Goal: Task Accomplishment & Management: Use online tool/utility

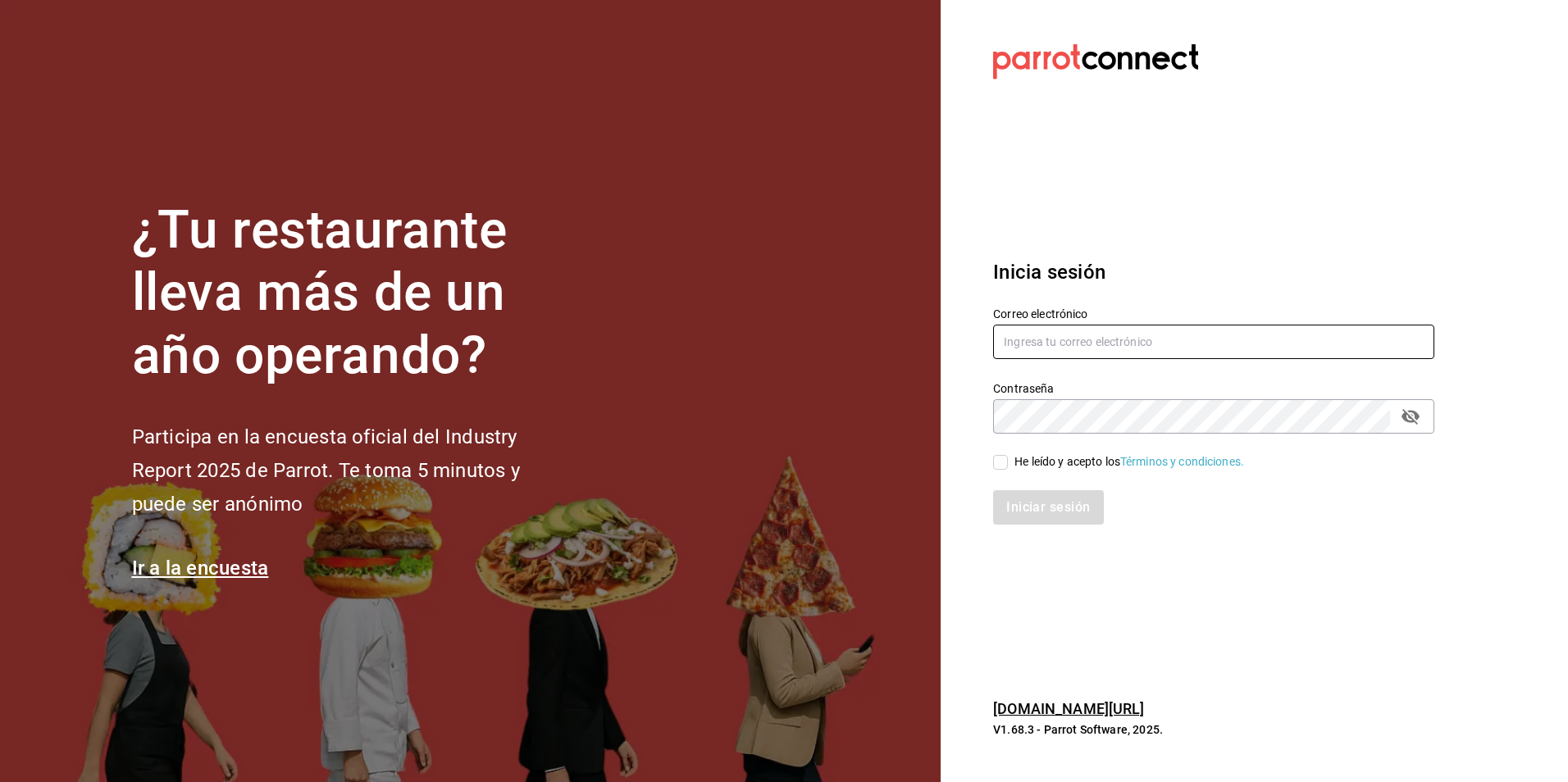
type input "[EMAIL_ADDRESS][DOMAIN_NAME]"
drag, startPoint x: 999, startPoint y: 467, endPoint x: 1005, endPoint y: 493, distance: 26.7
click at [999, 467] on input "He leído y acepto los Términos y condiciones." at bounding box center [1001, 463] width 15 height 15
checkbox input "true"
click at [1012, 511] on button "Iniciar sesión" at bounding box center [1049, 507] width 112 height 34
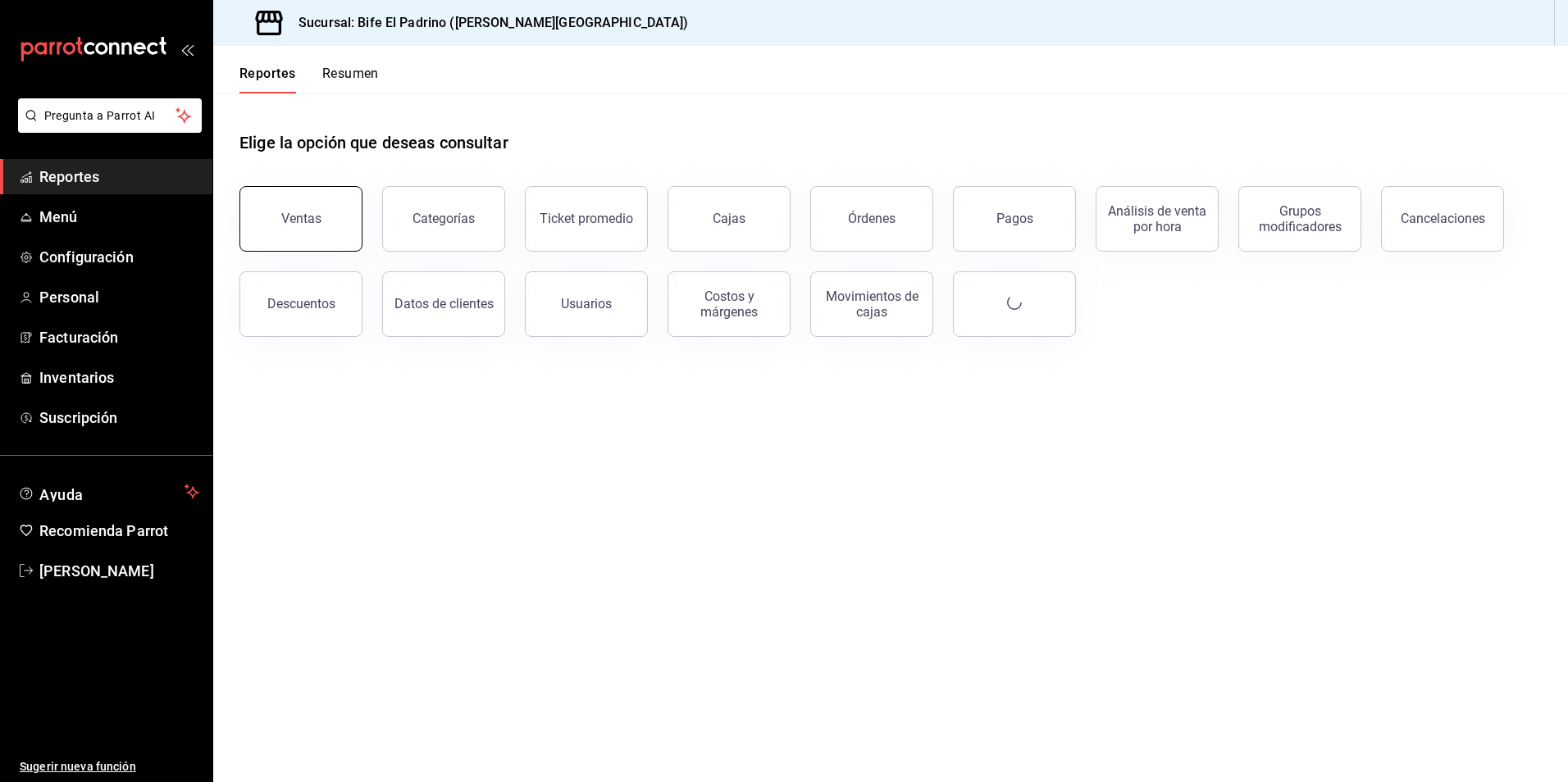
click at [341, 235] on button "Ventas" at bounding box center [300, 219] width 123 height 66
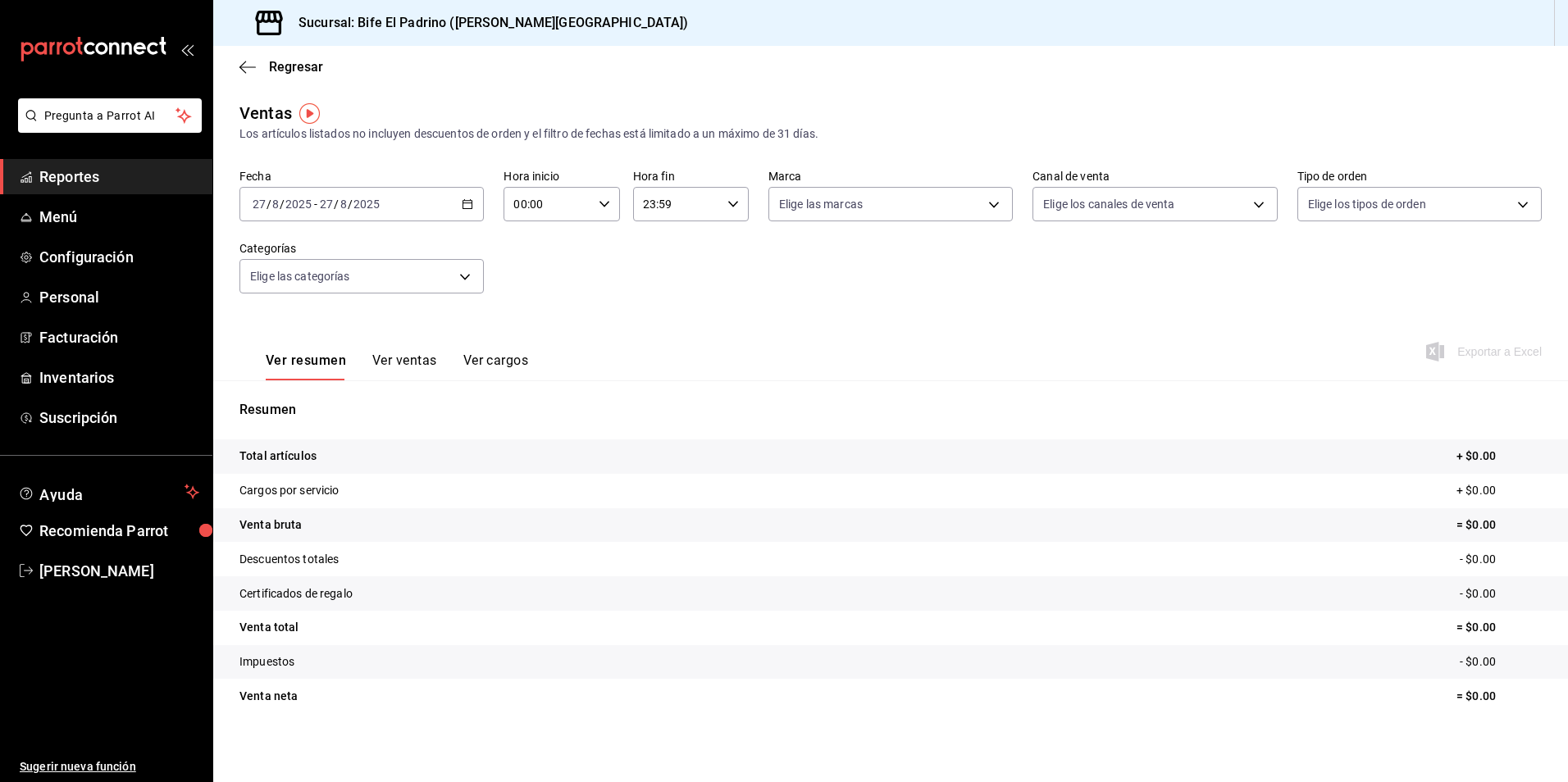
click at [466, 205] on icon "button" at bounding box center [467, 204] width 11 height 11
click at [323, 298] on span "Ayer" at bounding box center [317, 291] width 127 height 18
click at [729, 206] on \(Stroke\) "button" at bounding box center [733, 204] width 10 height 6
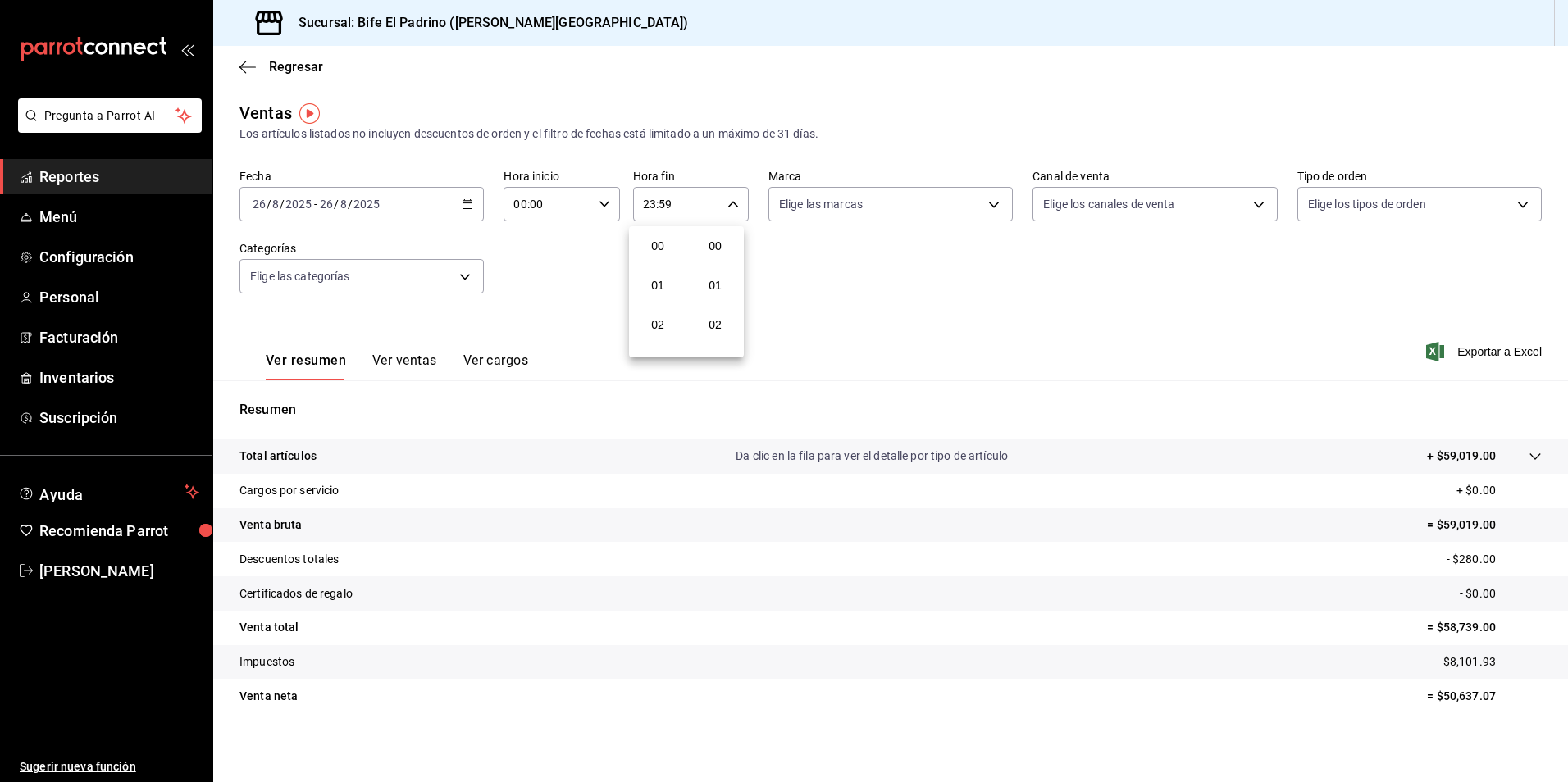
scroll to position [2231, 0]
click at [659, 263] on span "21" at bounding box center [658, 259] width 31 height 13
type input "21:59"
click at [657, 305] on span "17" at bounding box center [658, 298] width 31 height 13
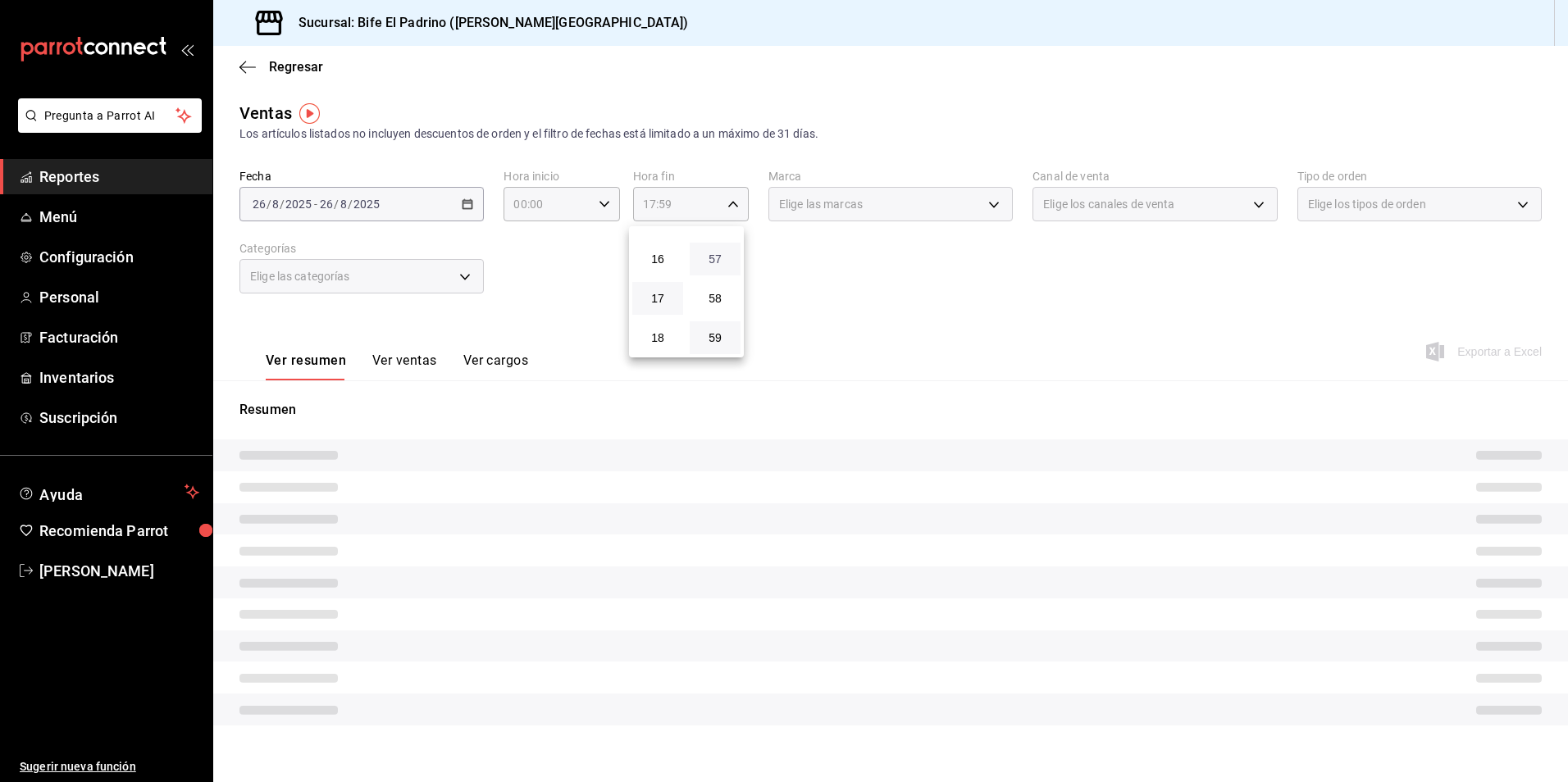
click at [712, 260] on span "57" at bounding box center [716, 259] width 31 height 13
type input "17:57"
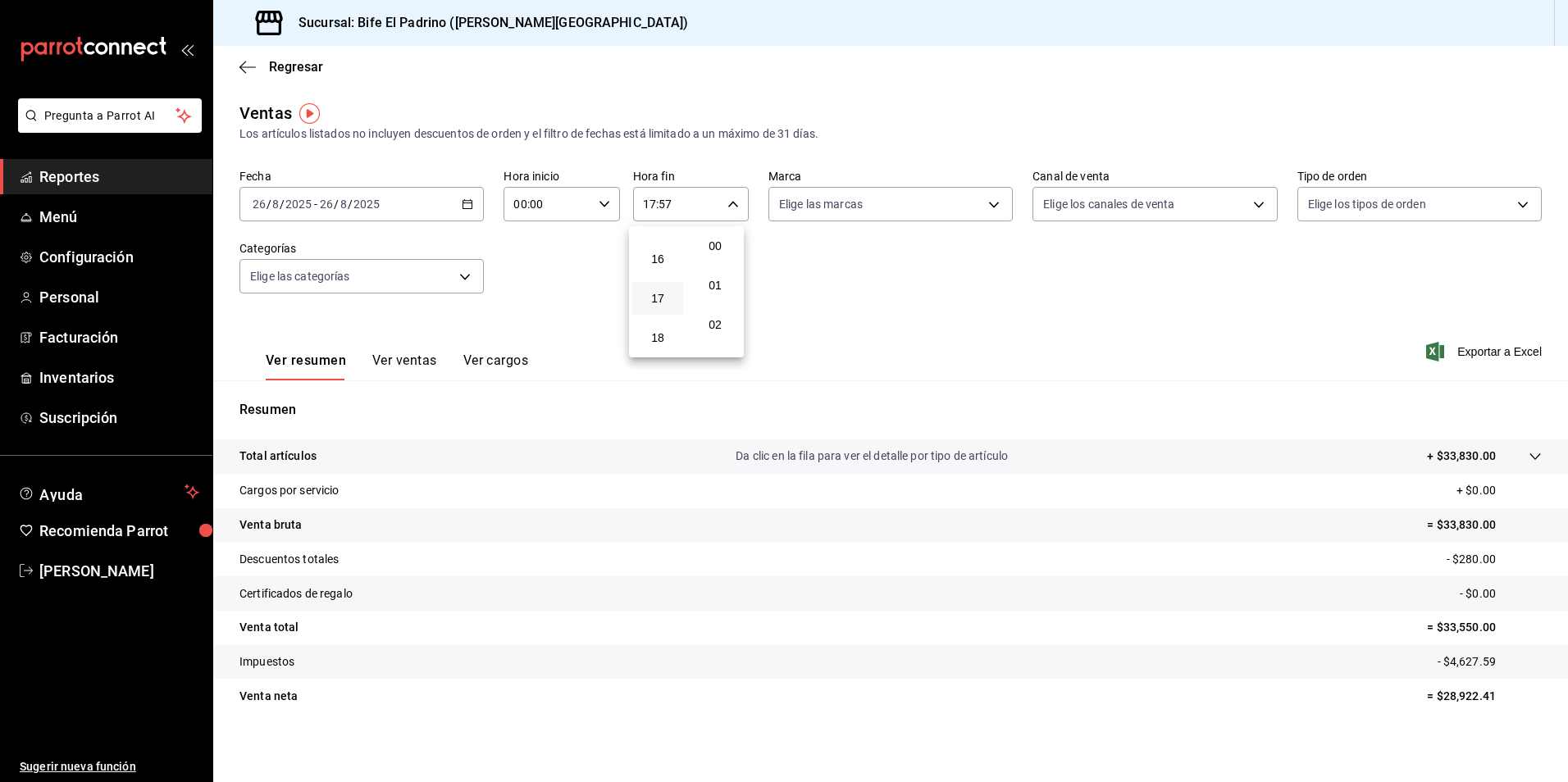
click at [712, 260] on button "00" at bounding box center [715, 247] width 51 height 33
type input "17:00"
click at [305, 454] on div at bounding box center [784, 391] width 1568 height 782
click at [301, 465] on p "Total artículos" at bounding box center [278, 456] width 78 height 18
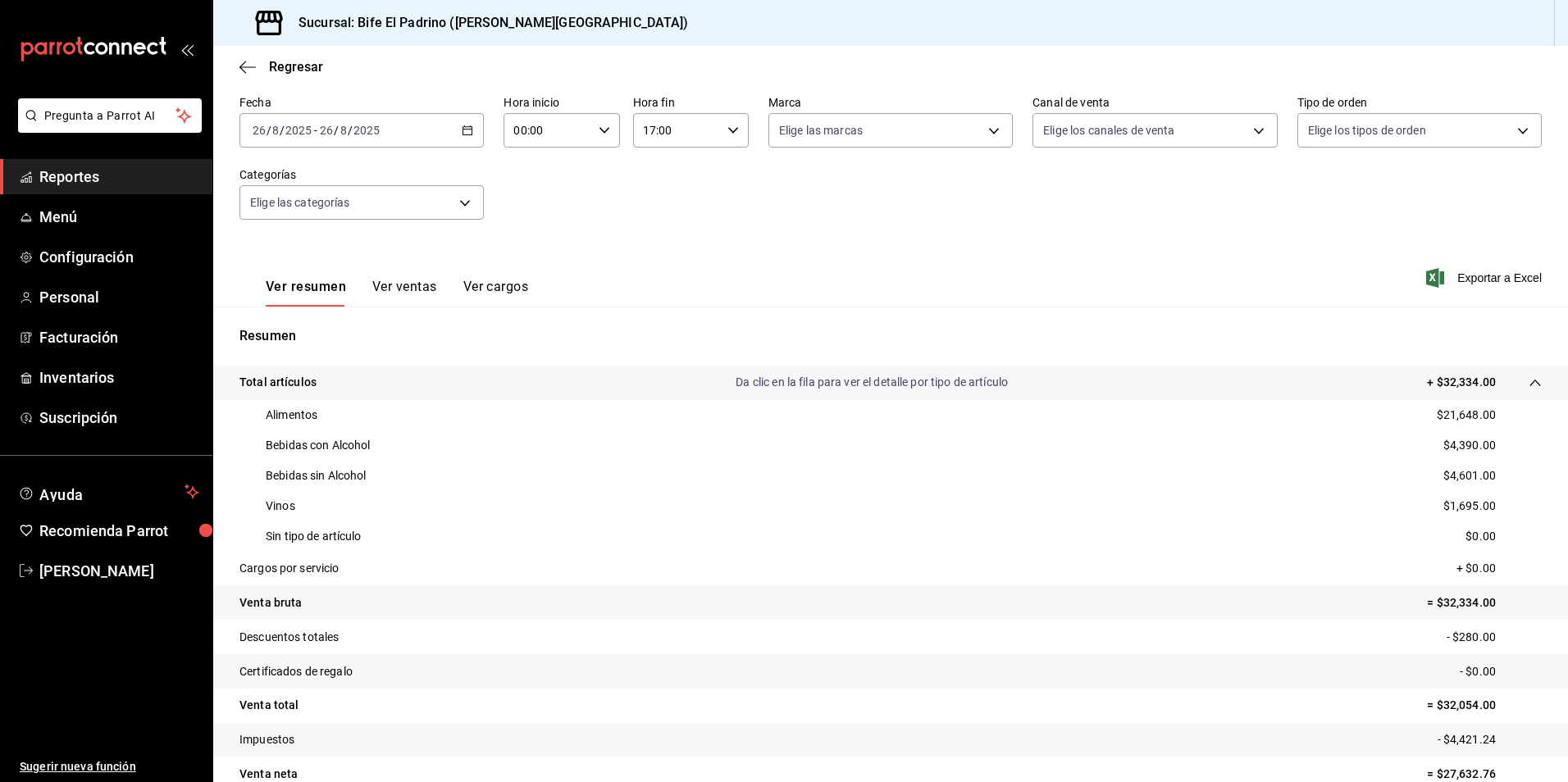
scroll to position [73, 0]
drag, startPoint x: 792, startPoint y: 232, endPoint x: 717, endPoint y: 226, distance: 75.2
click at [791, 232] on div "Fecha 2025-08-26 26 / 8 / 2025 - 2025-08-26 26 / 8 / 2025 Hora inicio 00:00 Hor…" at bounding box center [890, 168] width 1303 height 144
click at [607, 137] on div "00:00 Hora inicio" at bounding box center [561, 130] width 115 height 34
click at [514, 250] on span "02" at bounding box center [530, 252] width 31 height 13
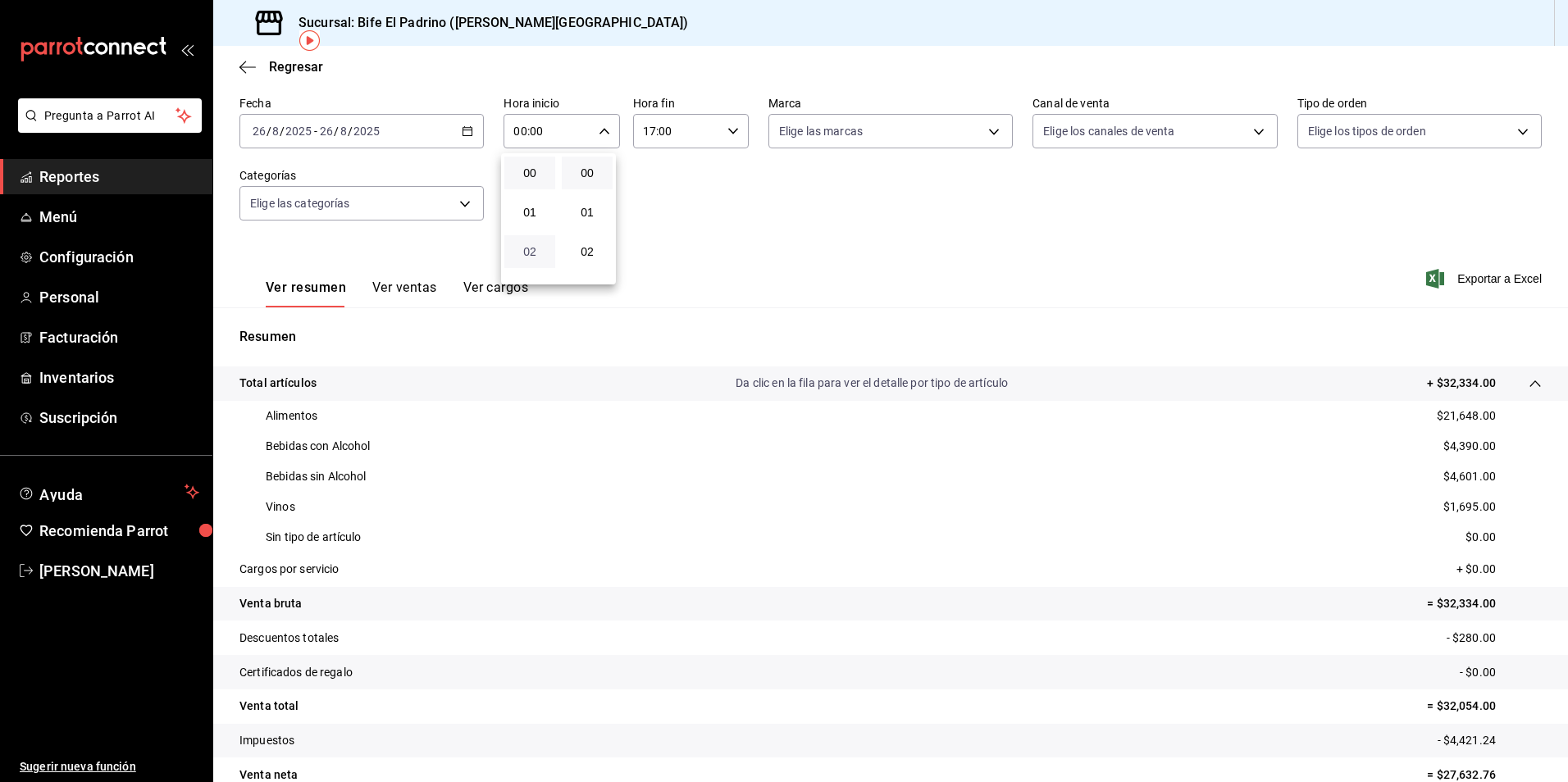
type input "02:00"
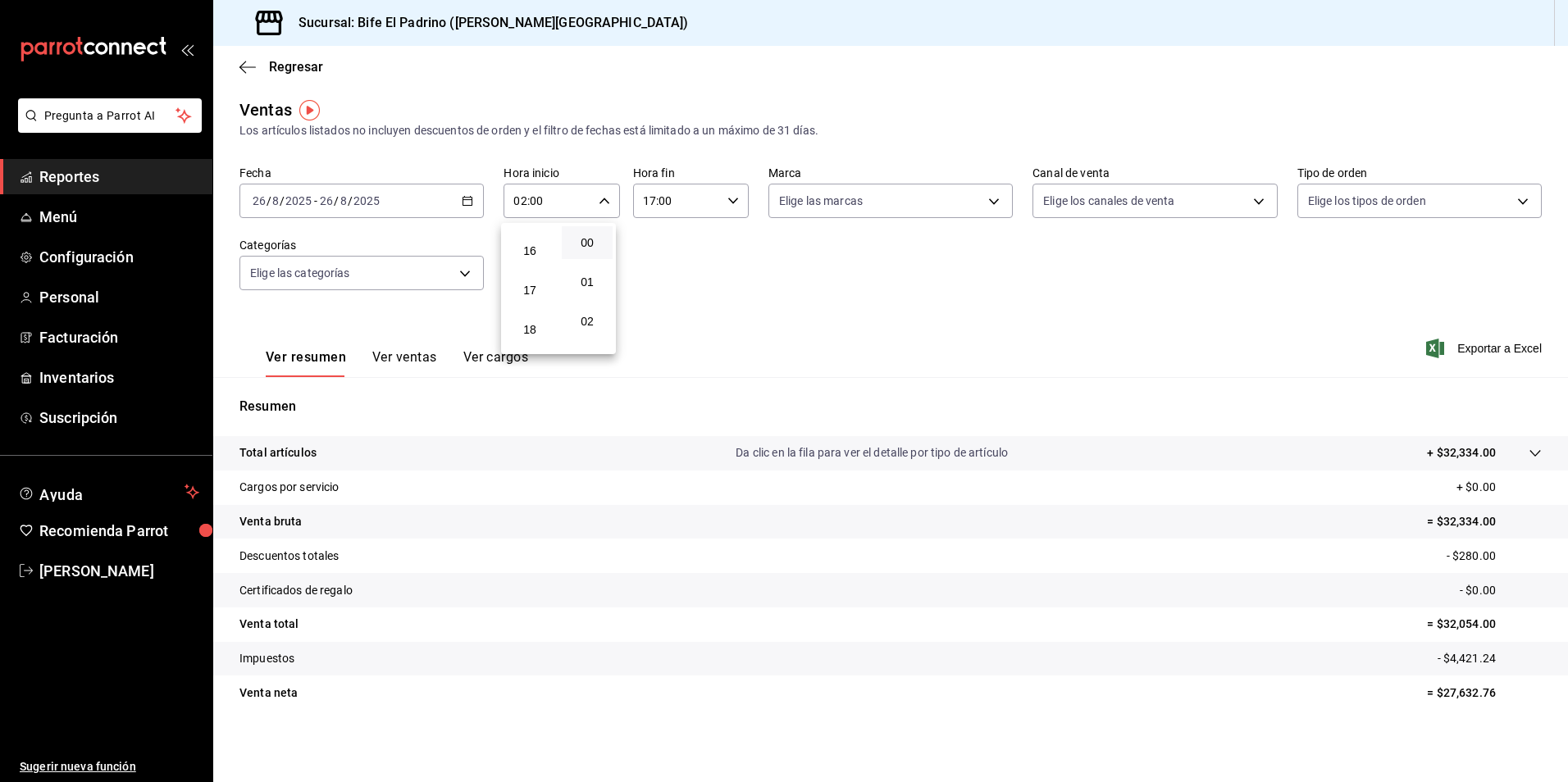
scroll to position [623, 0]
click at [545, 281] on button "17" at bounding box center [529, 289] width 51 height 33
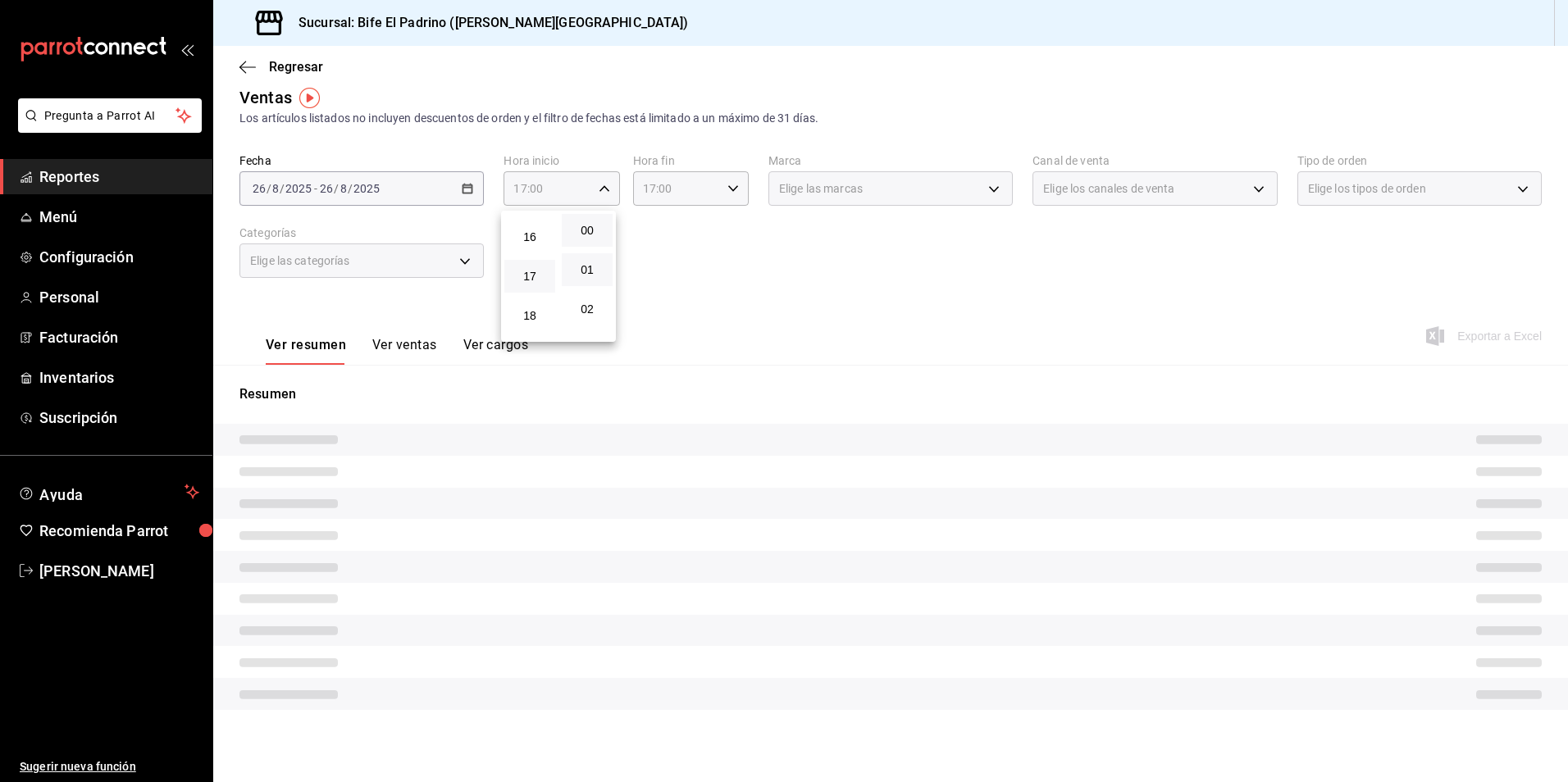
click at [591, 278] on button "01" at bounding box center [587, 270] width 51 height 33
type input "17:01"
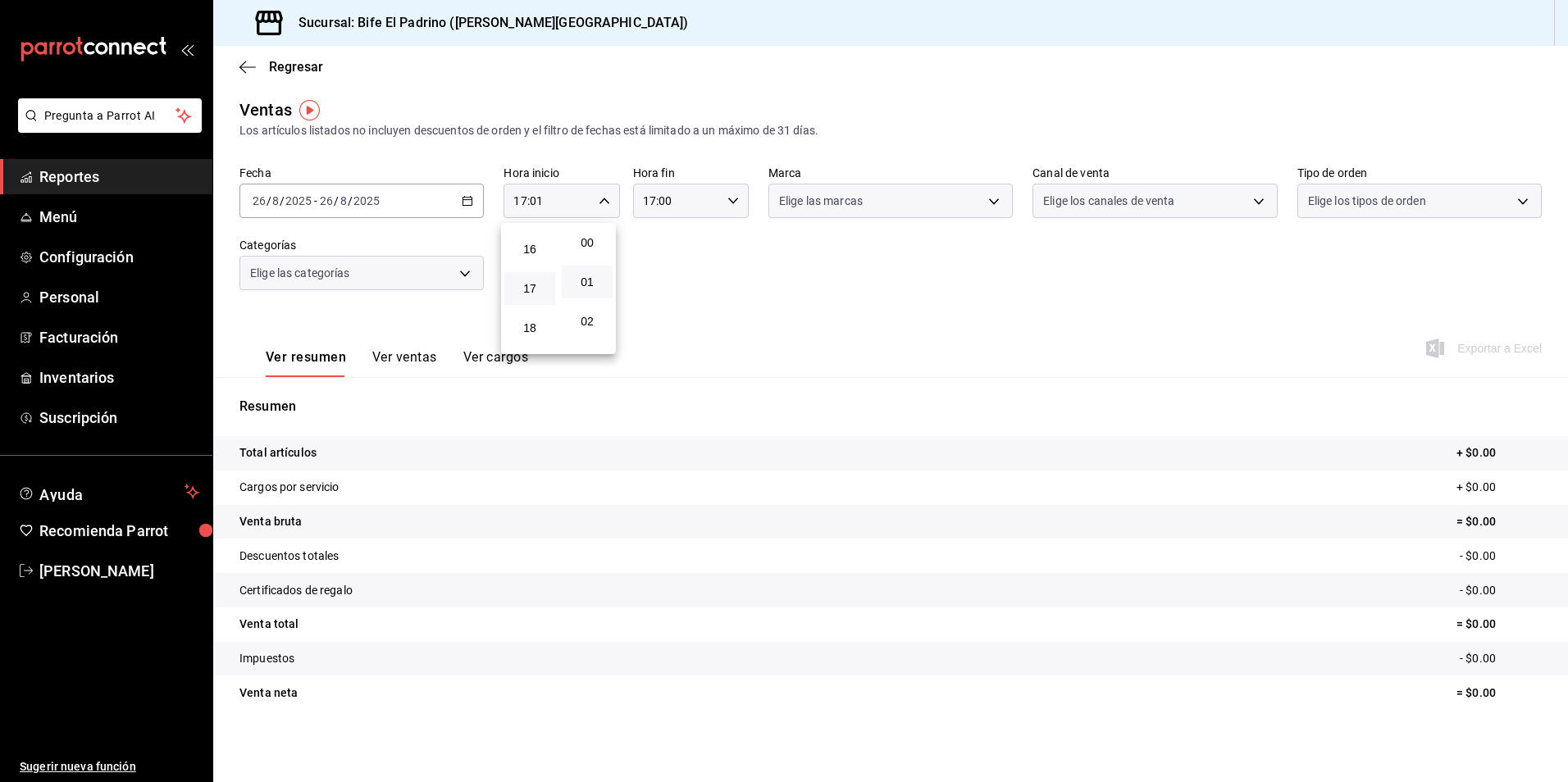
scroll to position [4, 0]
click at [737, 255] on div at bounding box center [784, 391] width 1568 height 782
click at [734, 202] on div "17:00 Hora fin" at bounding box center [691, 200] width 115 height 34
click at [665, 329] on button "19" at bounding box center [657, 321] width 51 height 33
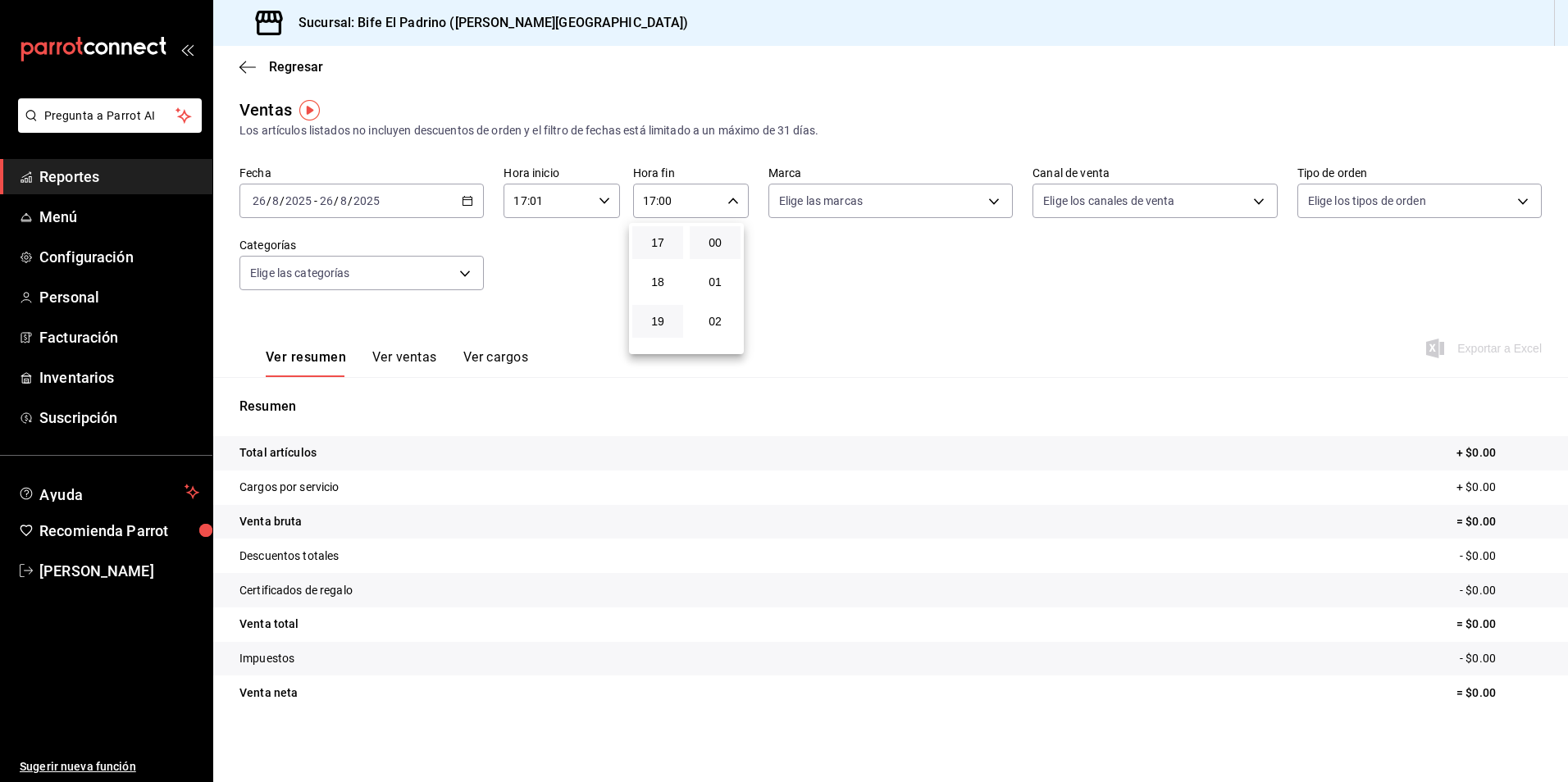
type input "19:00"
click at [665, 329] on span "23" at bounding box center [658, 334] width 31 height 13
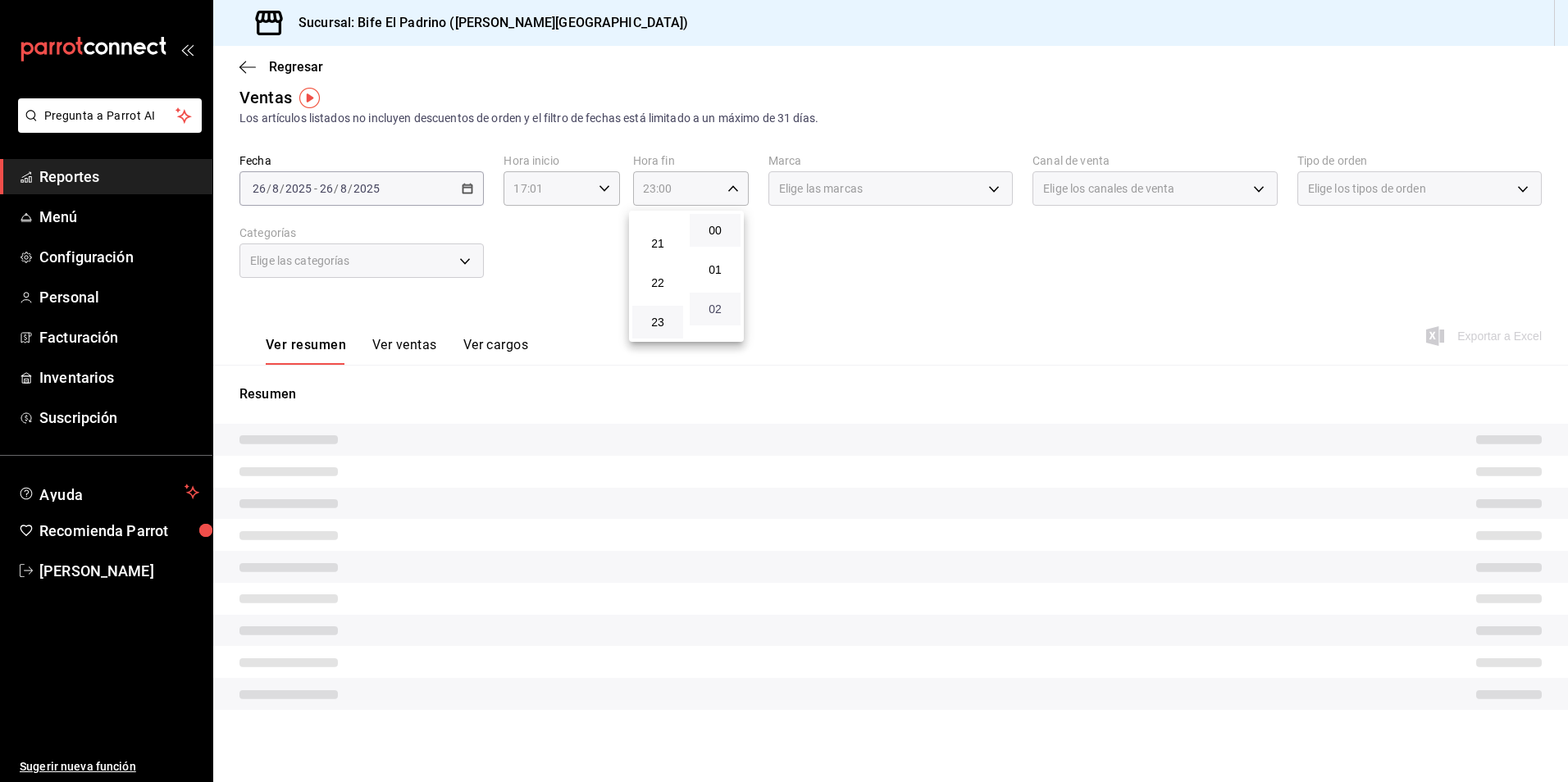
click at [712, 313] on span "02" at bounding box center [716, 309] width 31 height 13
type input "23:02"
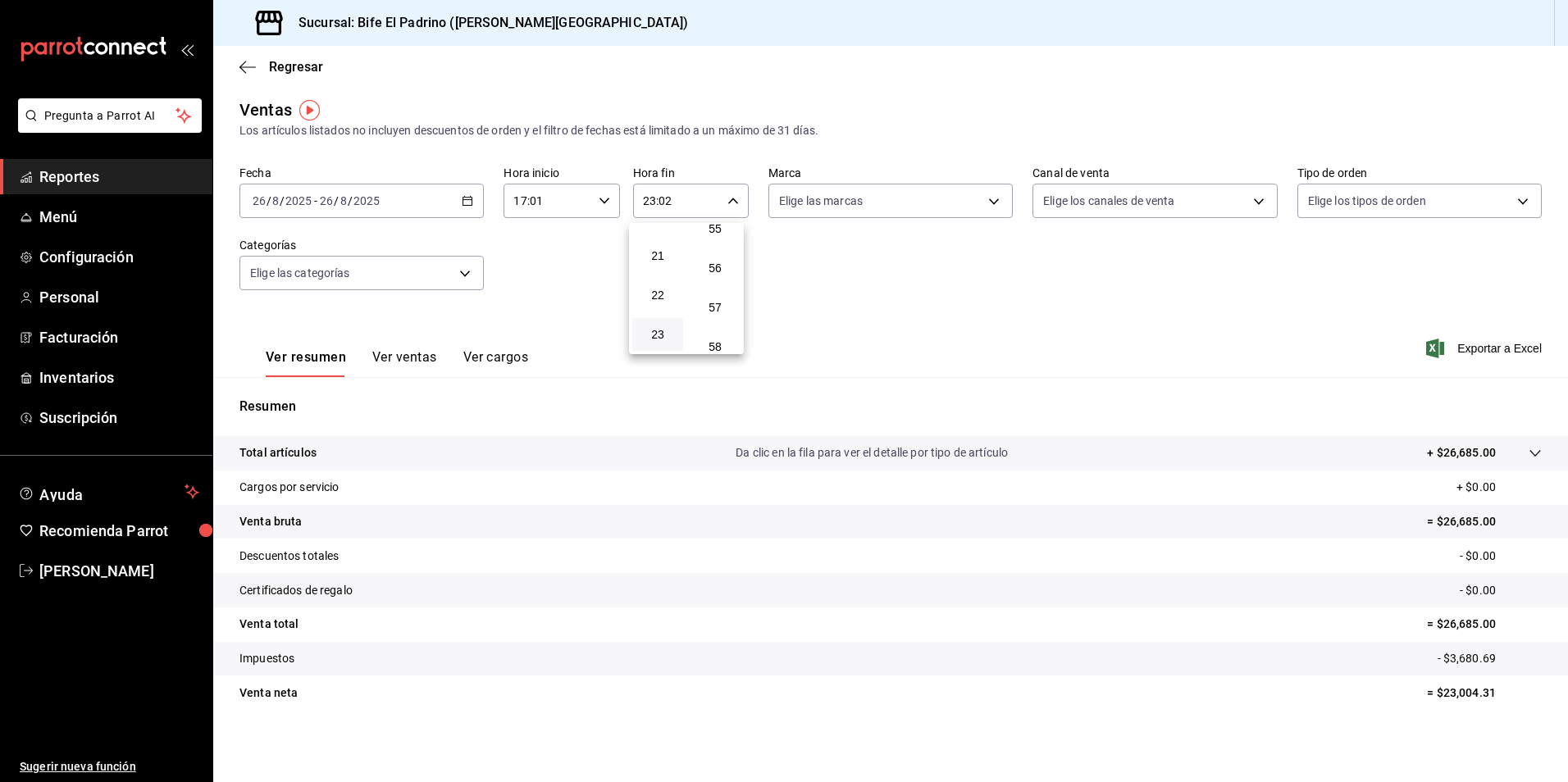
scroll to position [2231, 0]
click at [717, 337] on span "59" at bounding box center [716, 334] width 31 height 13
type input "23:59"
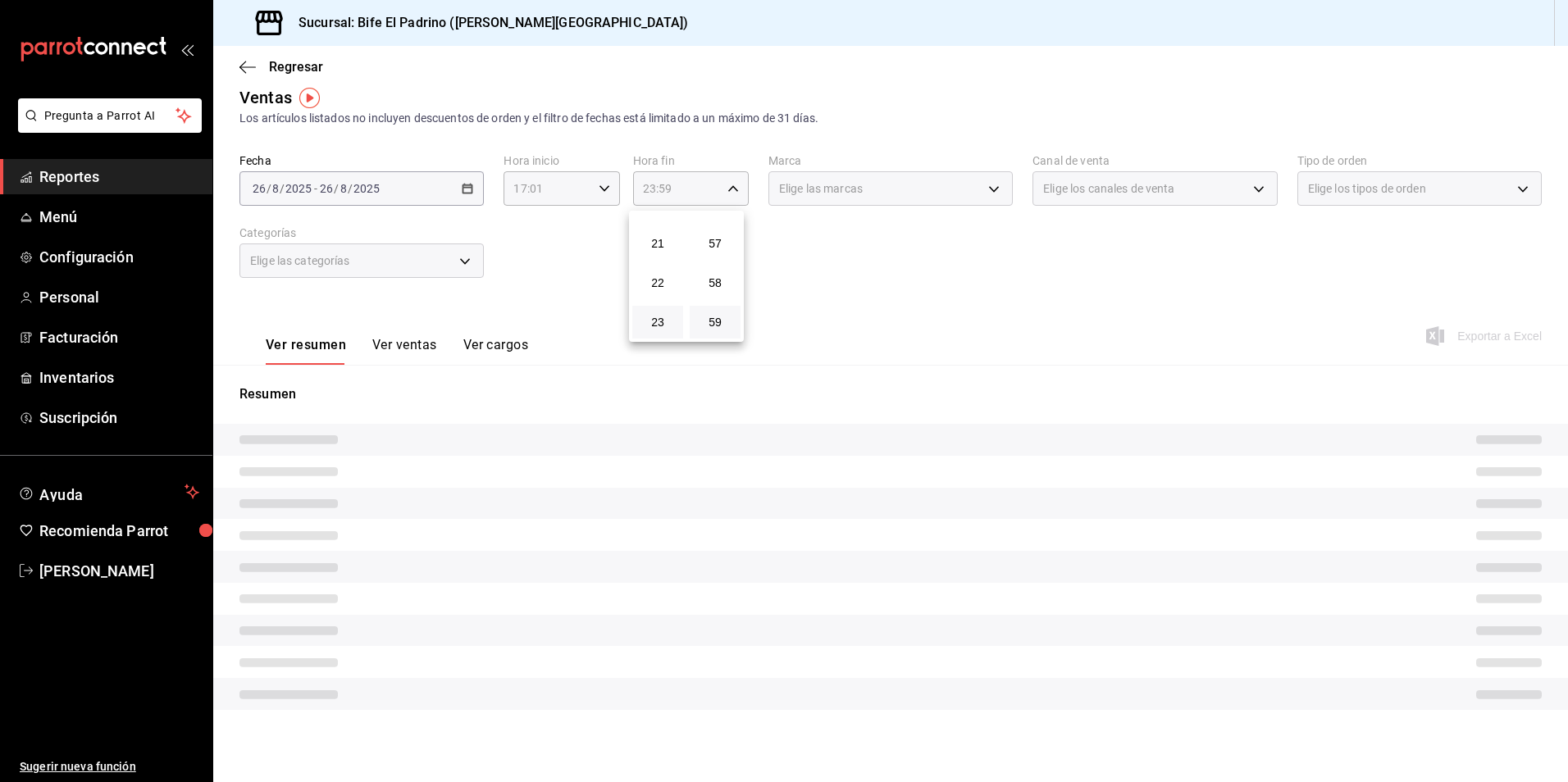
click at [1275, 355] on div at bounding box center [784, 391] width 1568 height 782
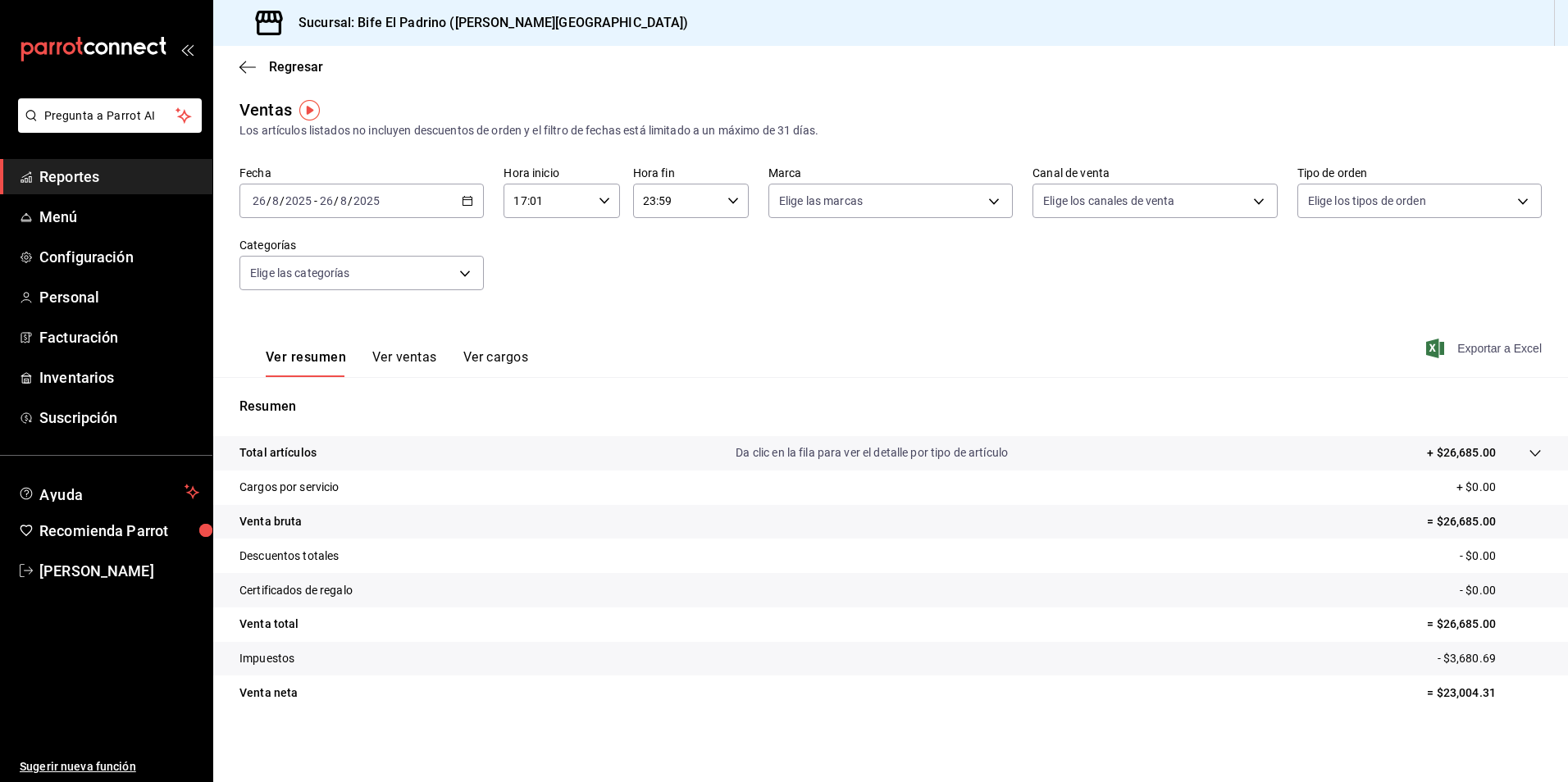
scroll to position [4, 0]
click at [296, 451] on p "Total artículos" at bounding box center [278, 452] width 78 height 18
